Goal: Find contact information: Find contact information

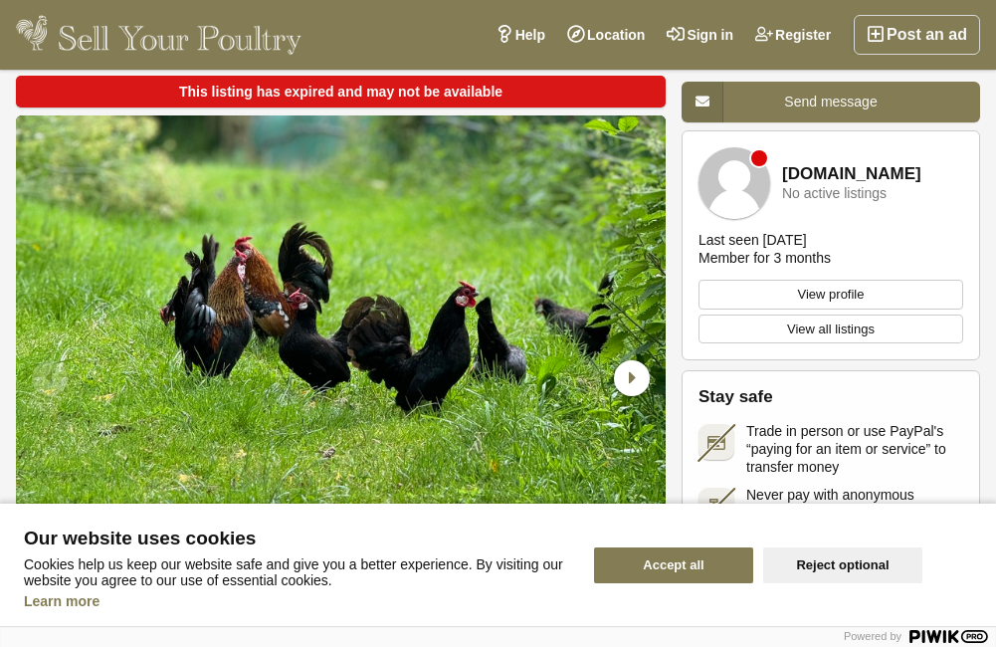
scroll to position [100, 0]
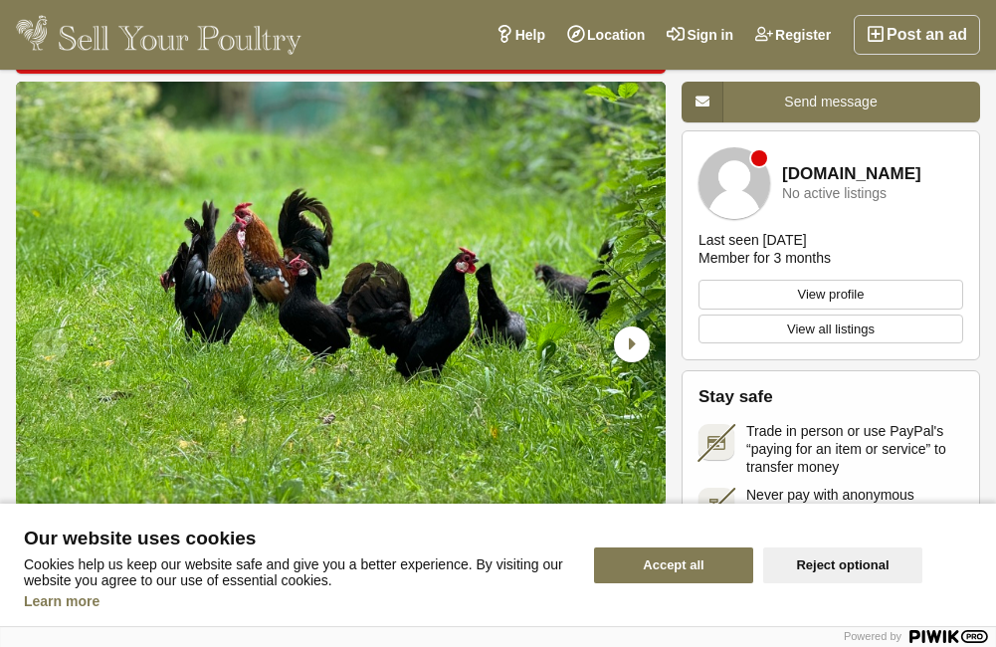
click at [671, 575] on button "Accept all" at bounding box center [673, 565] width 159 height 36
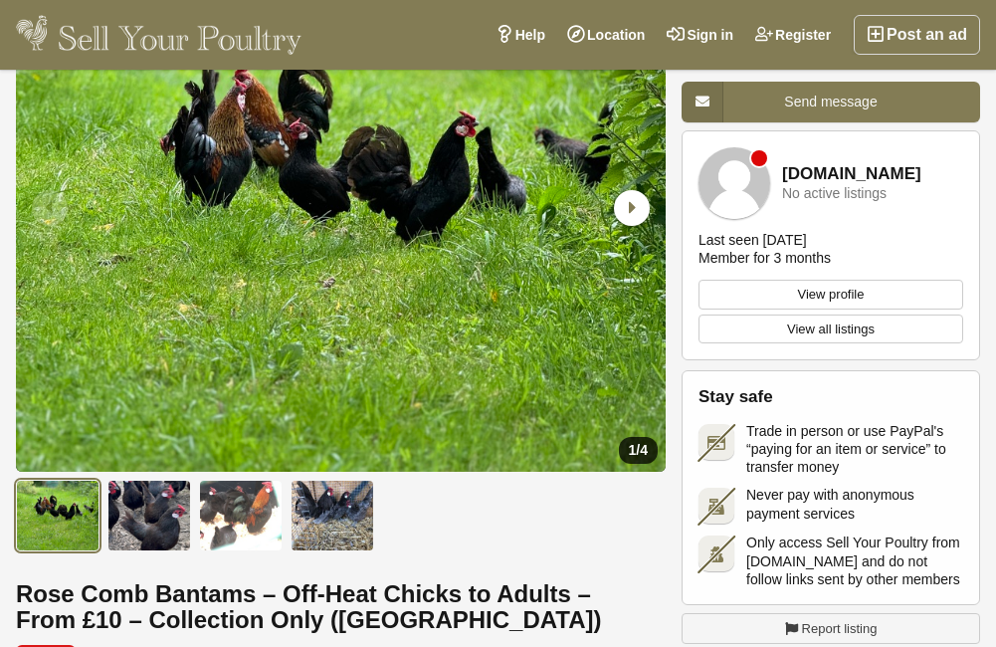
scroll to position [36, 0]
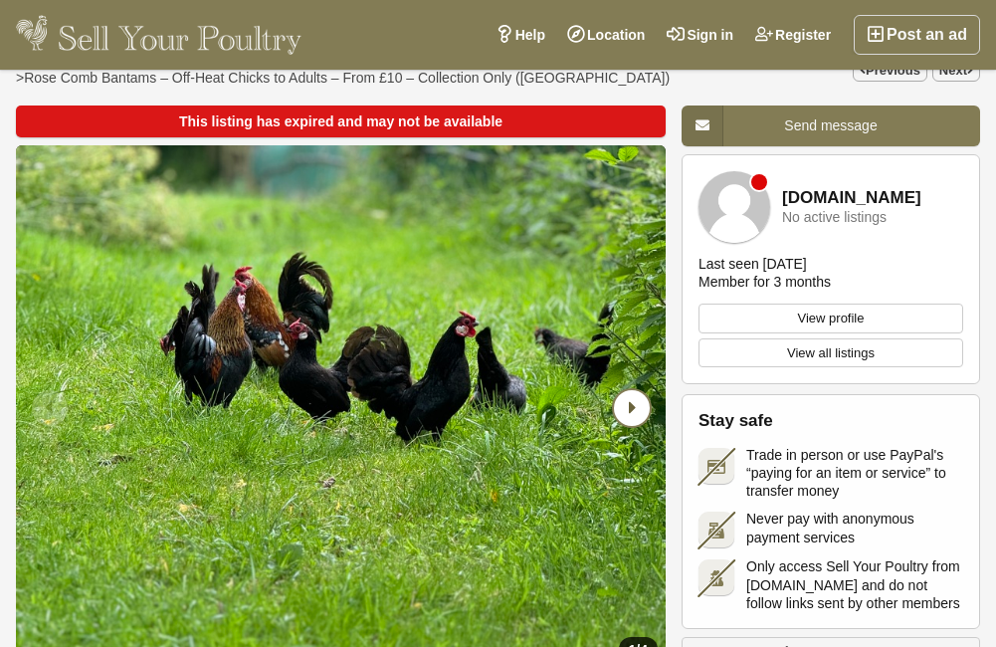
click at [636, 414] on icon "Next slide" at bounding box center [632, 408] width 36 height 36
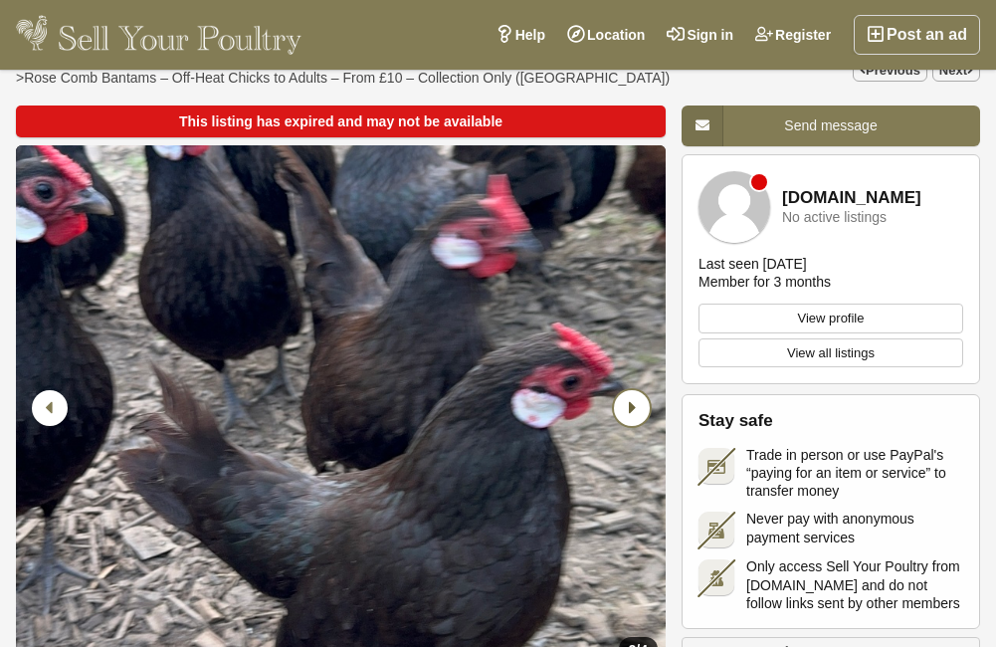
click at [636, 414] on icon "Next slide" at bounding box center [632, 408] width 36 height 36
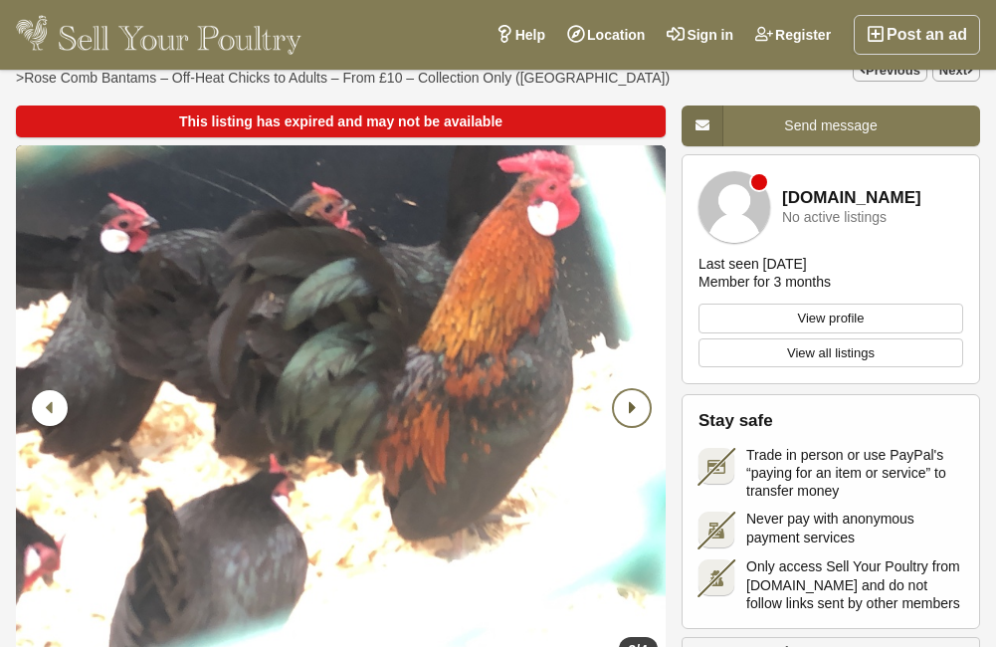
click at [636, 414] on icon "Next slide" at bounding box center [632, 408] width 36 height 36
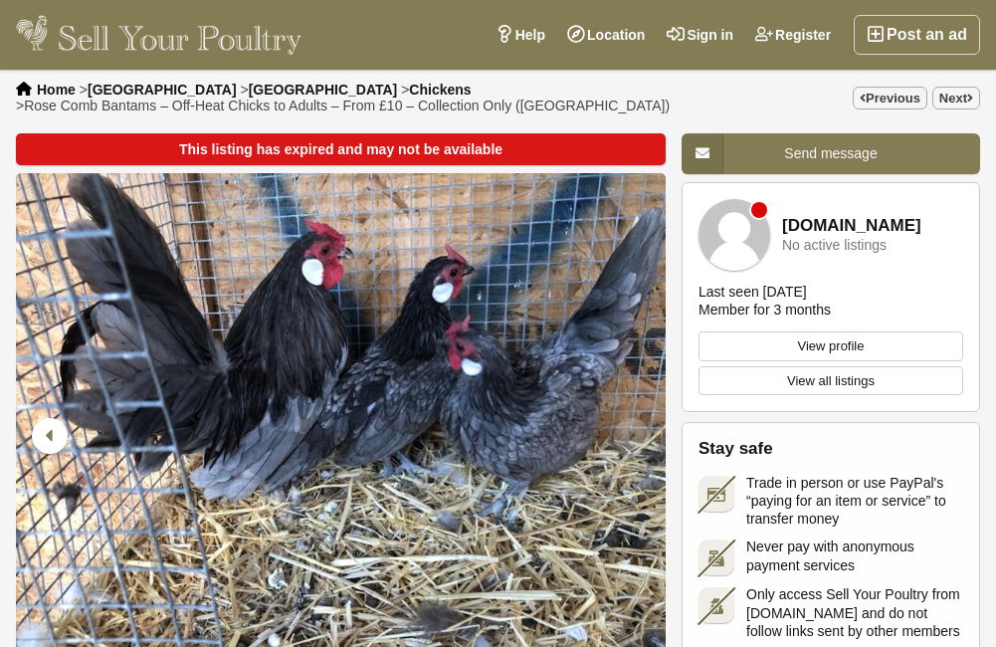
scroll to position [0, 0]
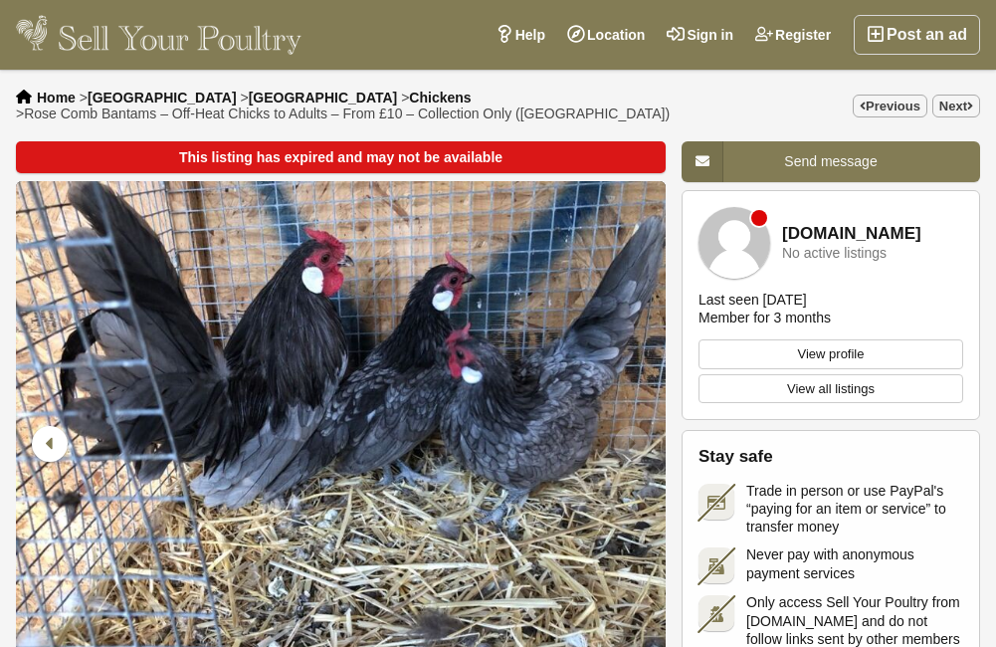
click at [856, 348] on link "View profile" at bounding box center [831, 354] width 265 height 30
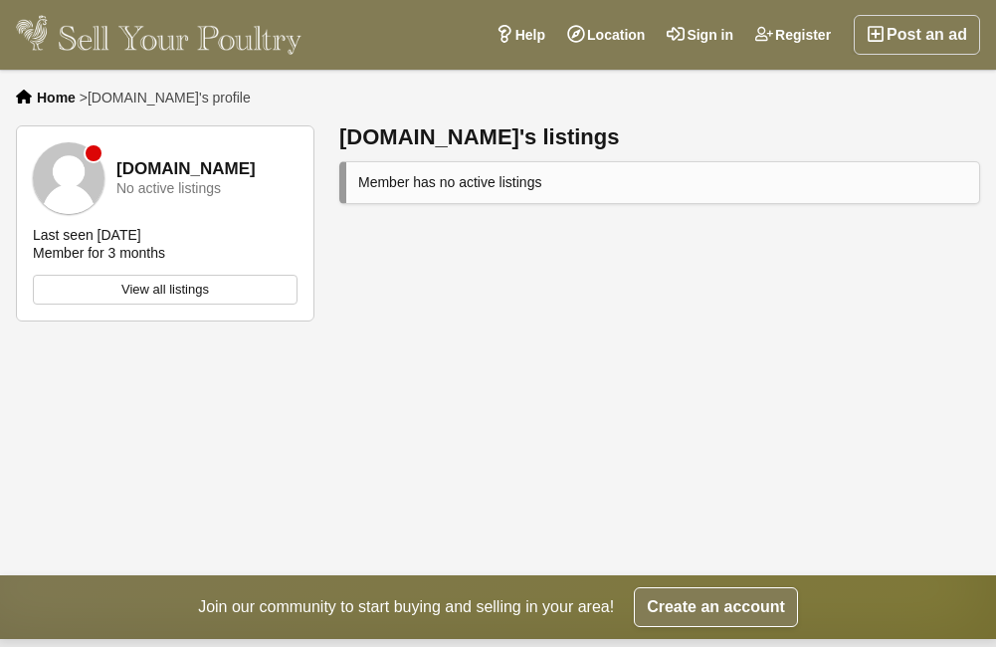
click at [181, 293] on link "View all listings" at bounding box center [165, 290] width 265 height 30
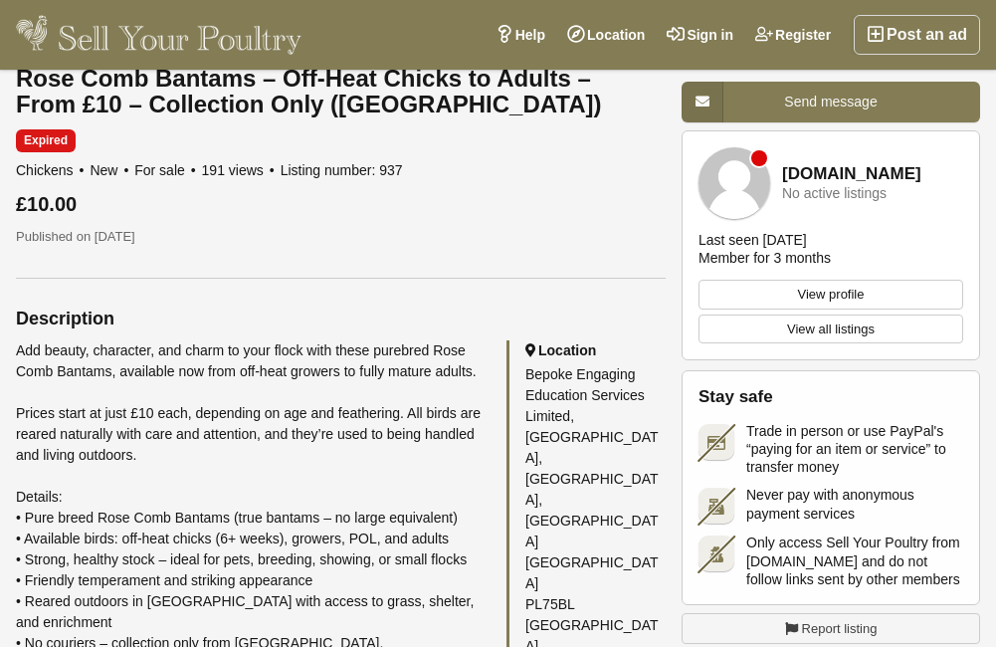
scroll to position [796, 0]
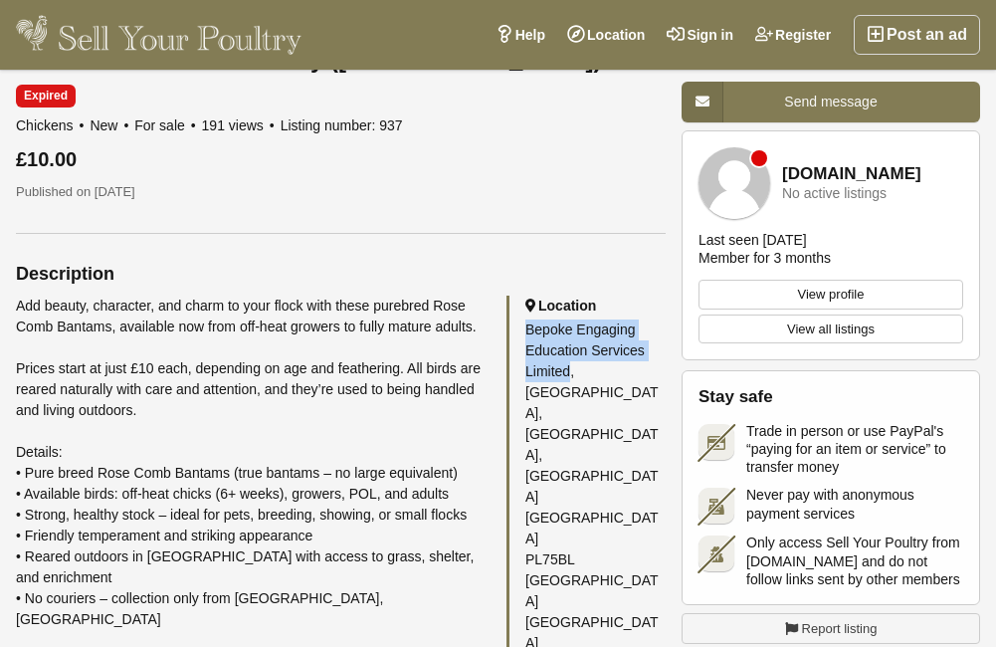
drag, startPoint x: 527, startPoint y: 335, endPoint x: 569, endPoint y: 376, distance: 59.1
click at [569, 376] on div "Bepoke Engaging Education Services Limited, [STREET_ADDRESS]" at bounding box center [596, 487] width 140 height 334
copy div "Bepoke Engaging Education Services Limited"
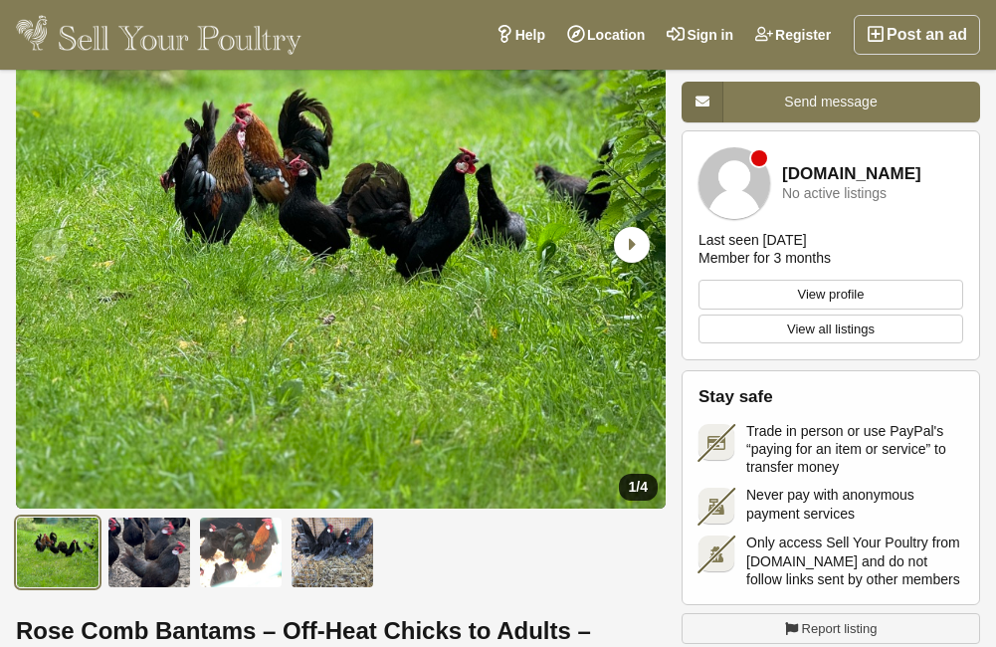
scroll to position [0, 0]
